Goal: Task Accomplishment & Management: Manage account settings

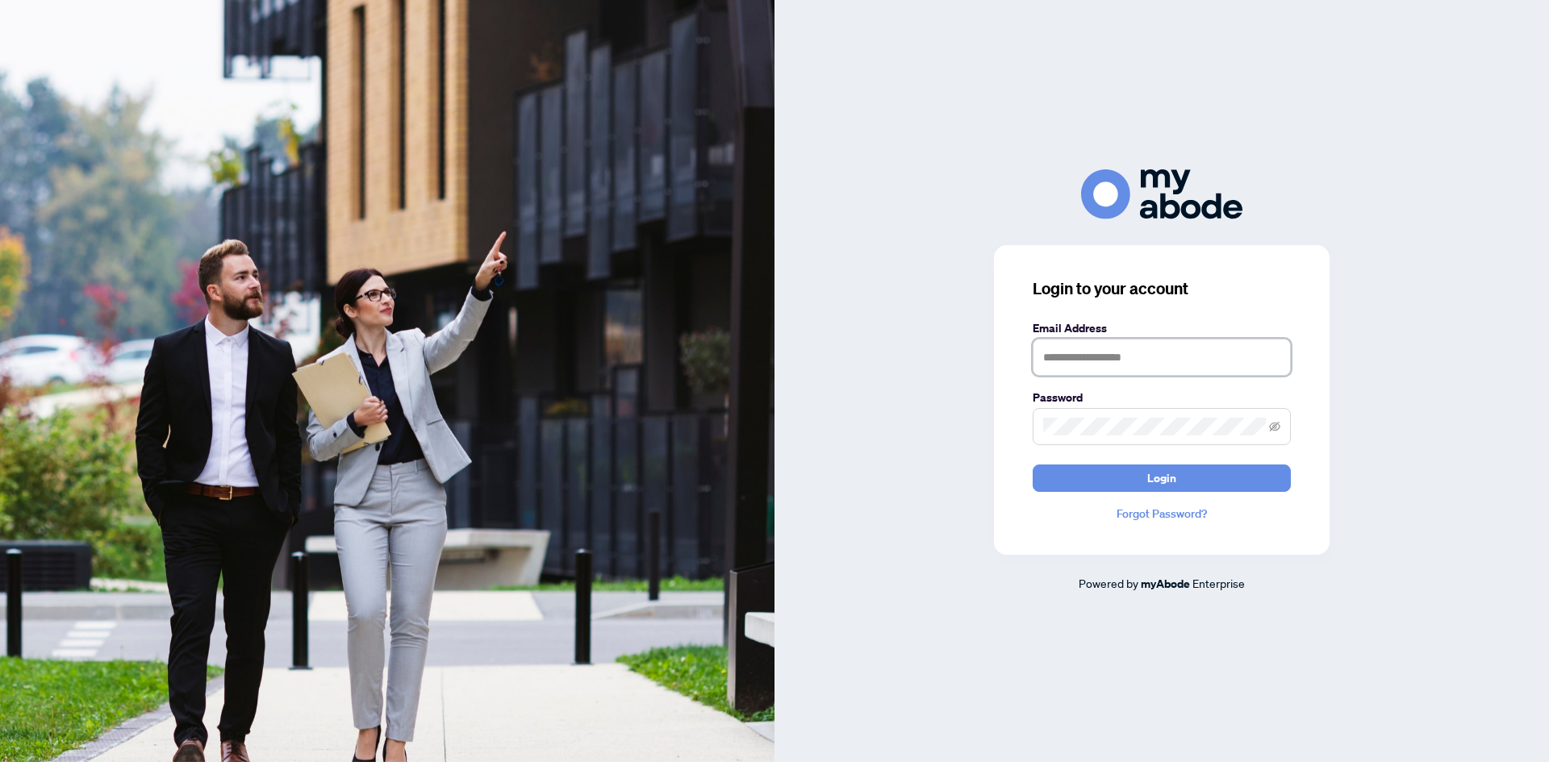
click at [1099, 357] on input "text" at bounding box center [1162, 357] width 258 height 37
type input "**********"
click at [1033, 465] on button "Login" at bounding box center [1162, 478] width 258 height 27
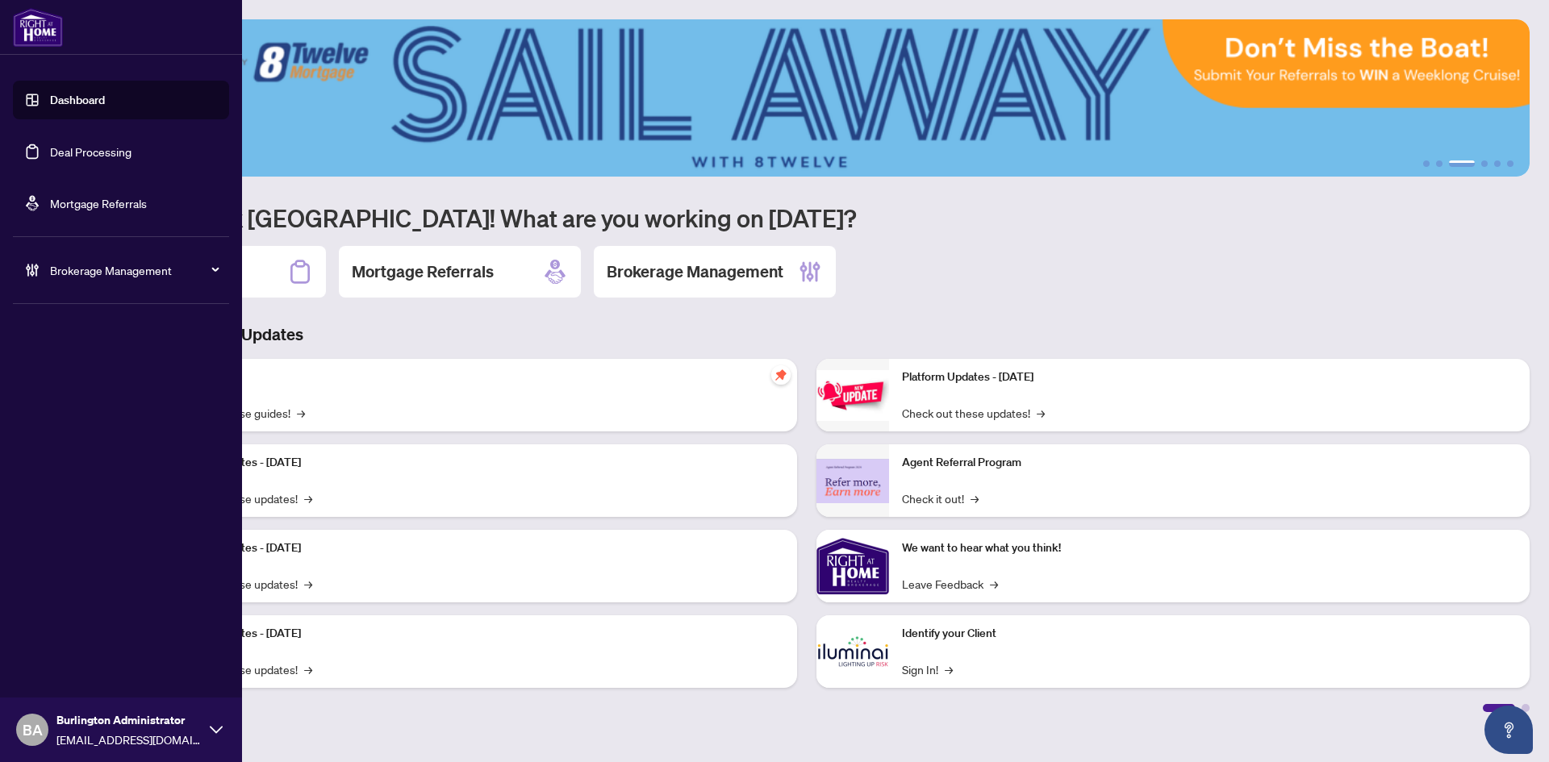
click at [62, 152] on link "Deal Processing" at bounding box center [90, 151] width 81 height 15
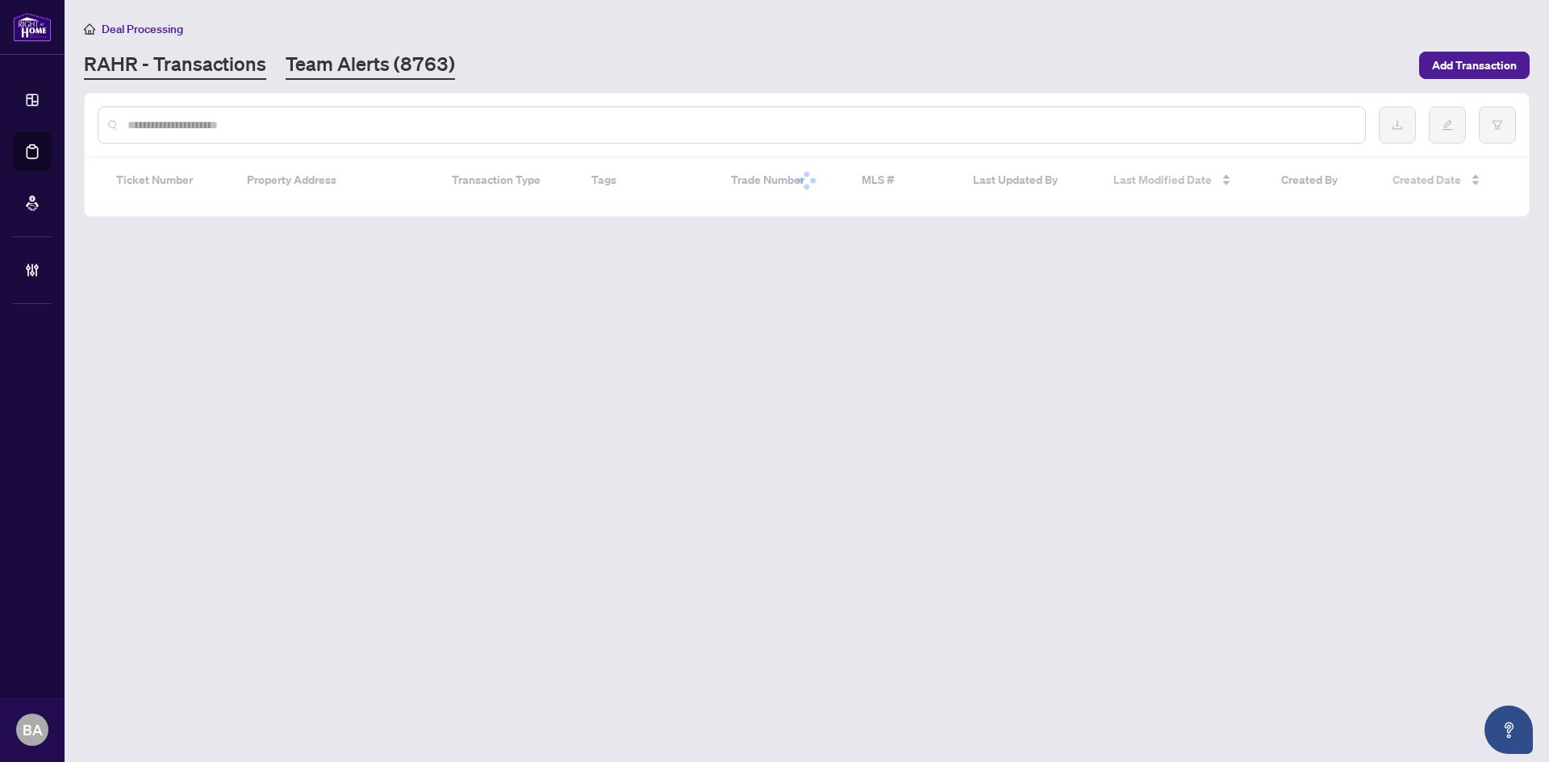
click at [320, 73] on link "Team Alerts (8763)" at bounding box center [370, 65] width 169 height 29
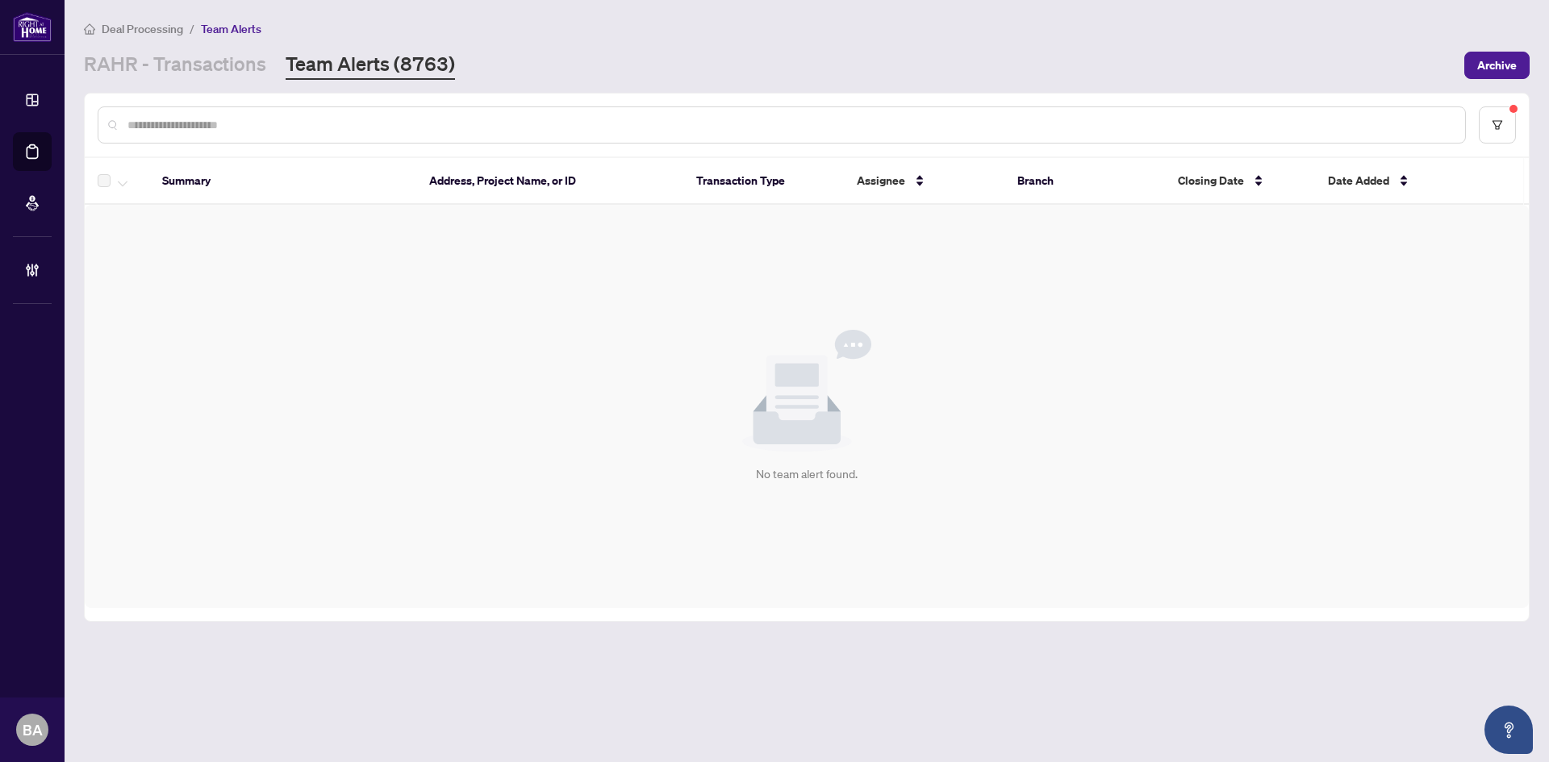
click at [206, 86] on main "Deal Processing / Team Alerts RAHR - Transactions Team Alerts (8763) Archive Su…" at bounding box center [807, 381] width 1484 height 762
click at [211, 69] on link "RAHR - Transactions" at bounding box center [175, 65] width 182 height 29
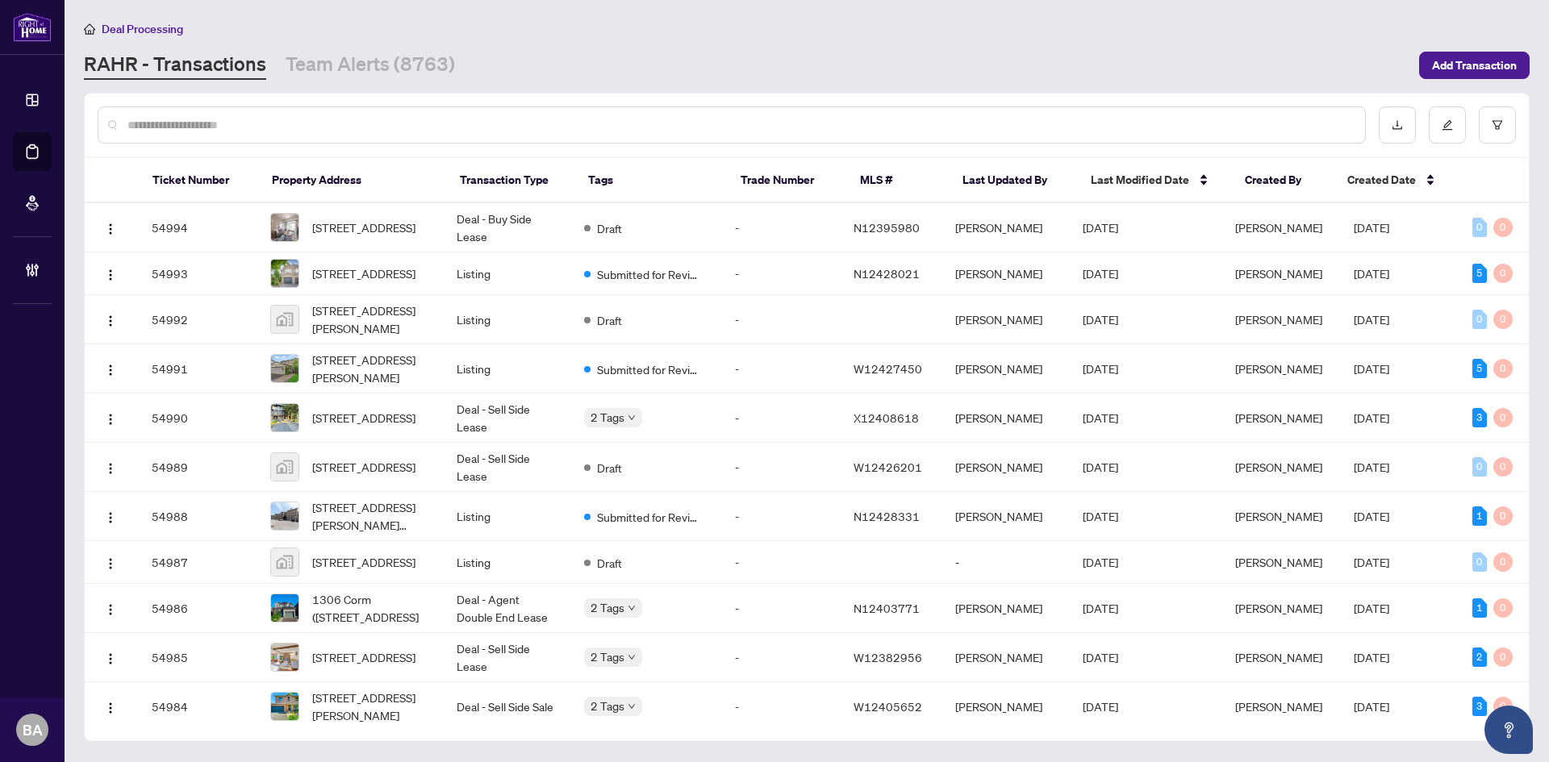
click at [474, 70] on div "RAHR - Transactions Team Alerts (8763)" at bounding box center [746, 65] width 1325 height 29
click at [436, 69] on link "Team Alerts (8763)" at bounding box center [370, 65] width 169 height 29
